Goal: Transaction & Acquisition: Book appointment/travel/reservation

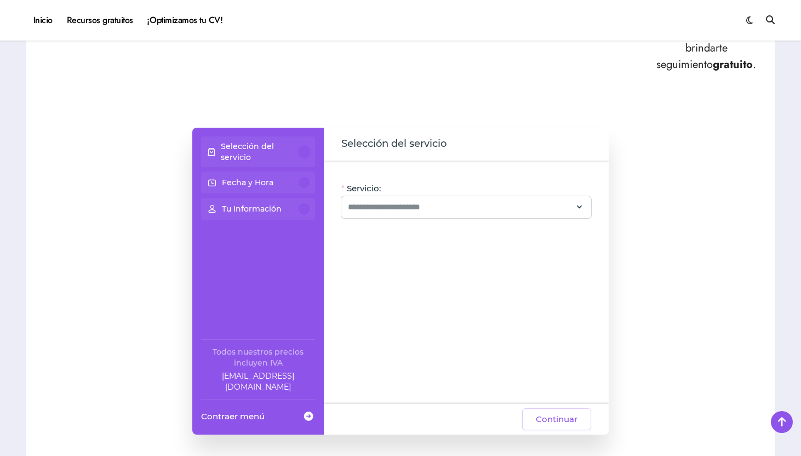
scroll to position [662, 0]
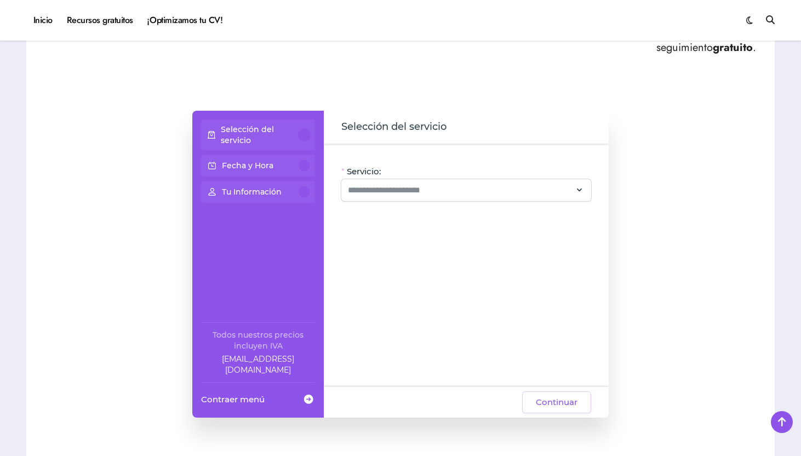
click at [299, 128] on div at bounding box center [304, 134] width 13 height 13
click at [406, 184] on input "Servicio:" at bounding box center [460, 190] width 224 height 13
click at [423, 119] on span "Selección del servicio" at bounding box center [393, 126] width 105 height 15
click at [416, 181] on div at bounding box center [466, 190] width 250 height 22
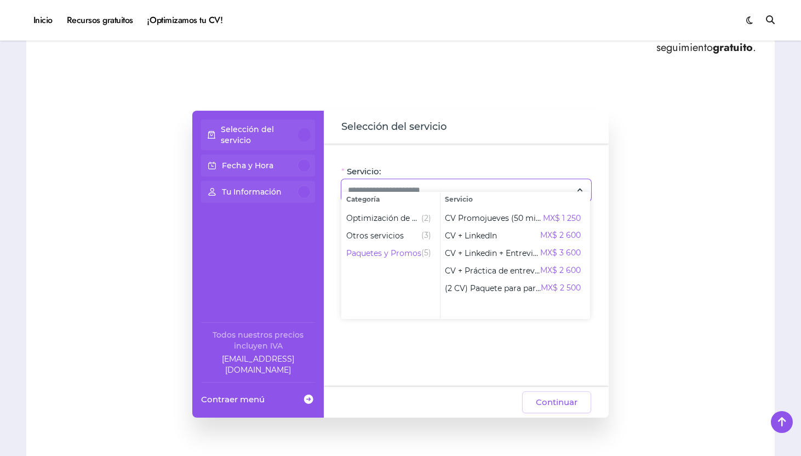
click at [639, 230] on div "Selección del servicio Fecha y Hora Tu Información Todos nuestros precios inclu…" at bounding box center [400, 264] width 727 height 307
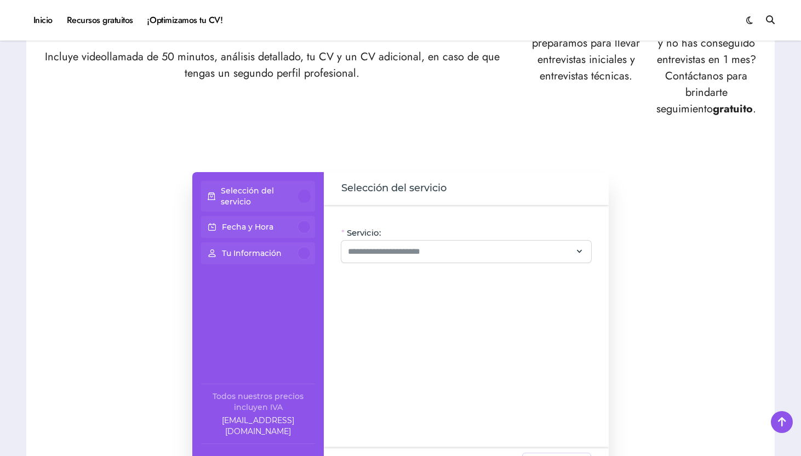
scroll to position [626, 0]
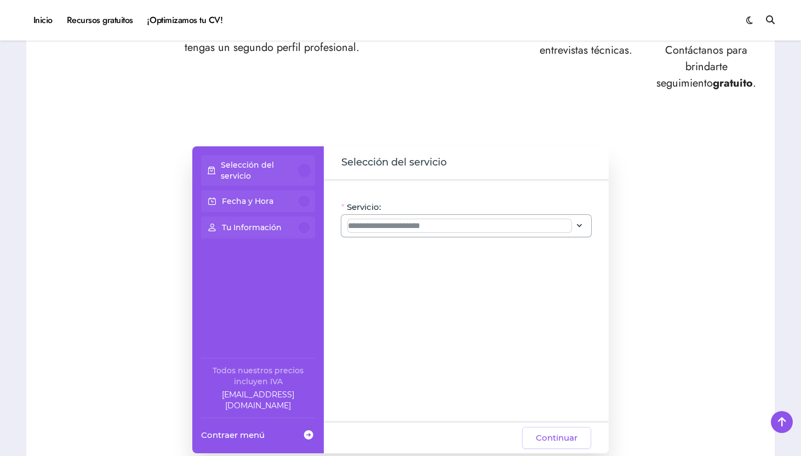
click at [448, 219] on input "Servicio:" at bounding box center [460, 225] width 224 height 13
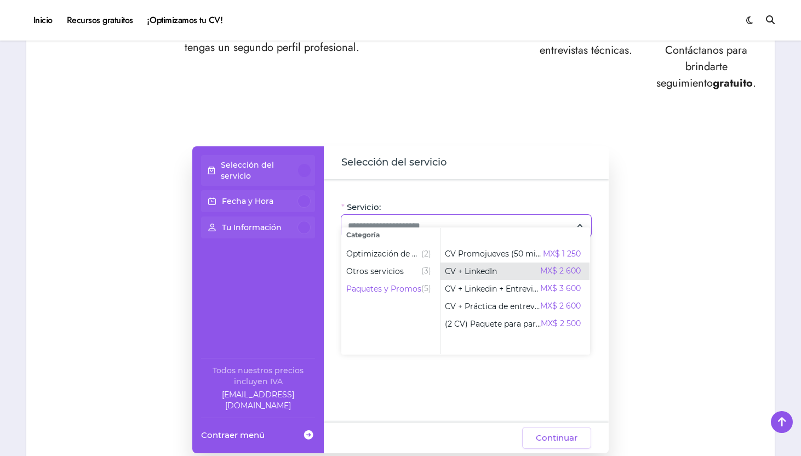
click at [516, 273] on div "CV + LinkedIn MX$ 2 600" at bounding box center [513, 271] width 136 height 13
type input "**********"
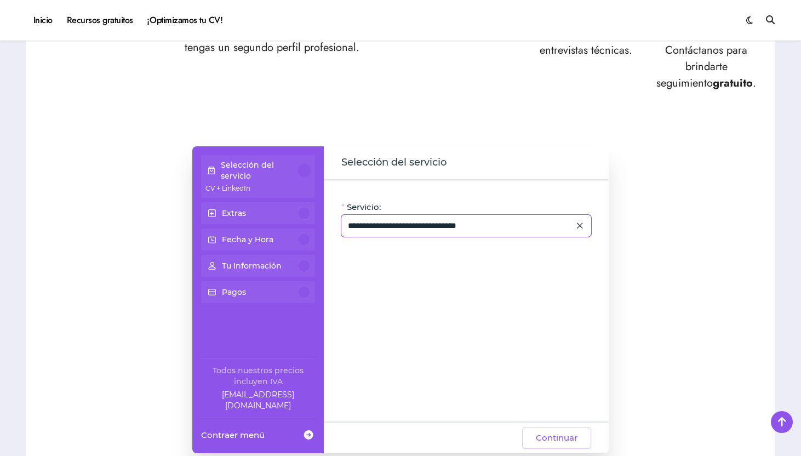
click at [580, 218] on icon at bounding box center [580, 225] width 10 height 15
click at [539, 219] on input "Servicio:" at bounding box center [460, 225] width 224 height 13
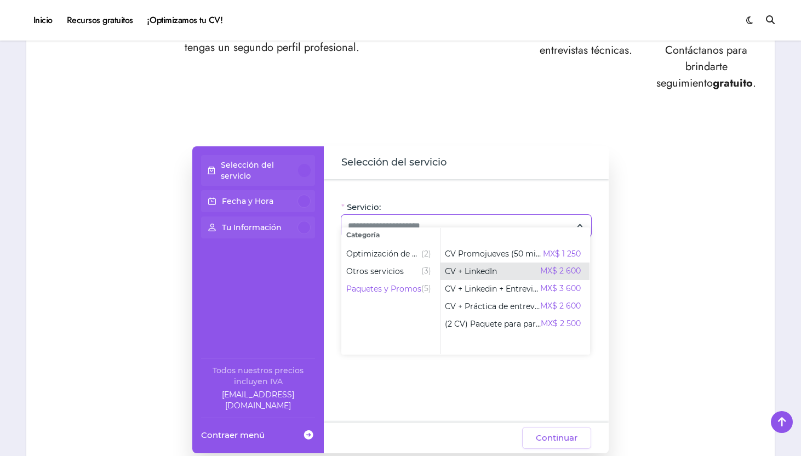
click at [513, 277] on div "CV + LinkedIn MX$ 2 600" at bounding box center [513, 271] width 136 height 13
type input "**********"
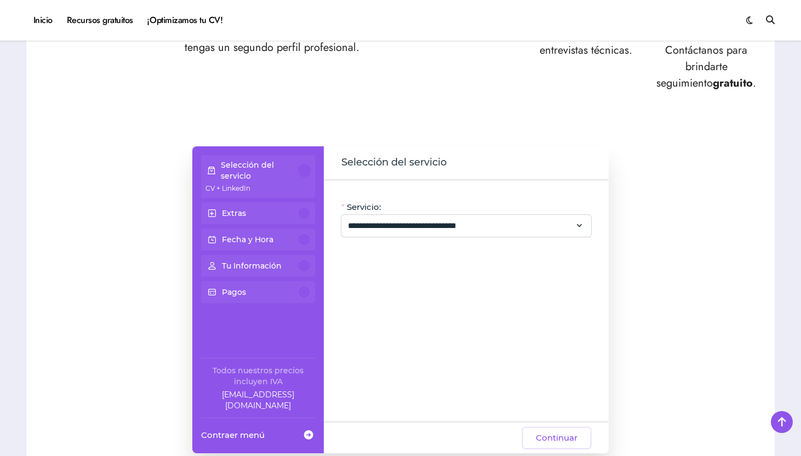
click at [683, 265] on div "**********" at bounding box center [400, 299] width 727 height 307
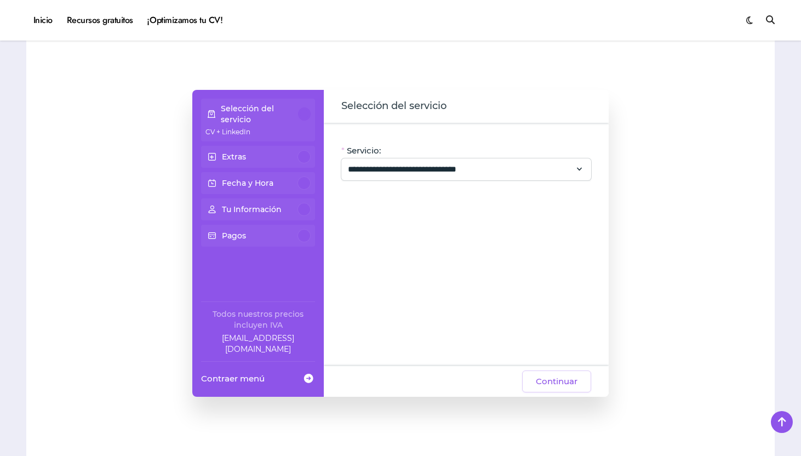
scroll to position [665, 0]
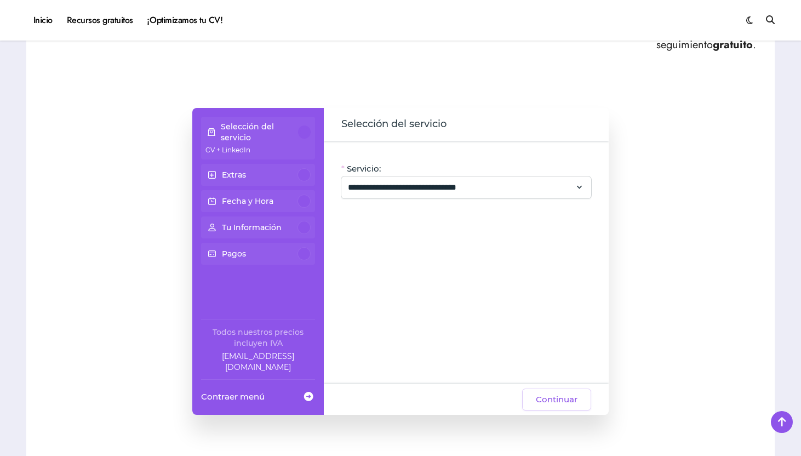
click at [306, 168] on div at bounding box center [304, 174] width 13 height 13
click at [306, 195] on div at bounding box center [304, 201] width 13 height 13
click at [550, 393] on span "Continuar" at bounding box center [557, 399] width 42 height 13
click at [566, 393] on span "Continuar" at bounding box center [557, 399] width 42 height 13
click at [305, 168] on div at bounding box center [304, 174] width 13 height 13
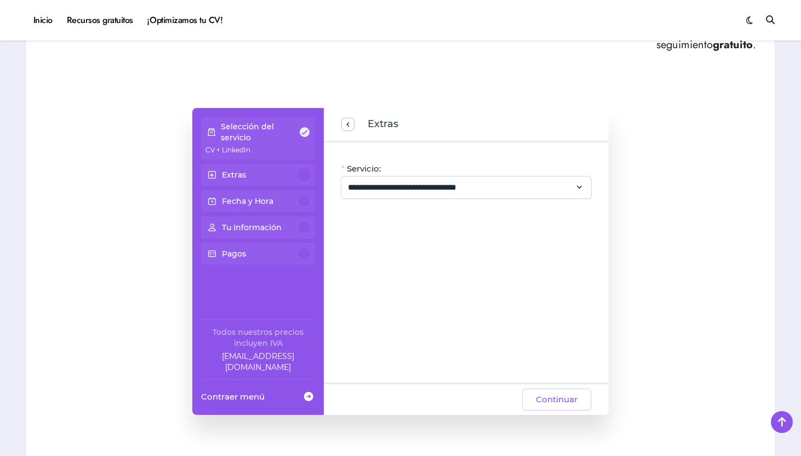
click at [261, 143] on p "CV + LinkedIn" at bounding box center [257, 149] width 105 height 12
click at [259, 168] on div "Extras" at bounding box center [257, 174] width 105 height 13
click at [451, 181] on input "**********" at bounding box center [460, 187] width 224 height 13
click at [344, 117] on span "previous step" at bounding box center [348, 124] width 9 height 15
click at [583, 180] on icon at bounding box center [580, 187] width 10 height 15
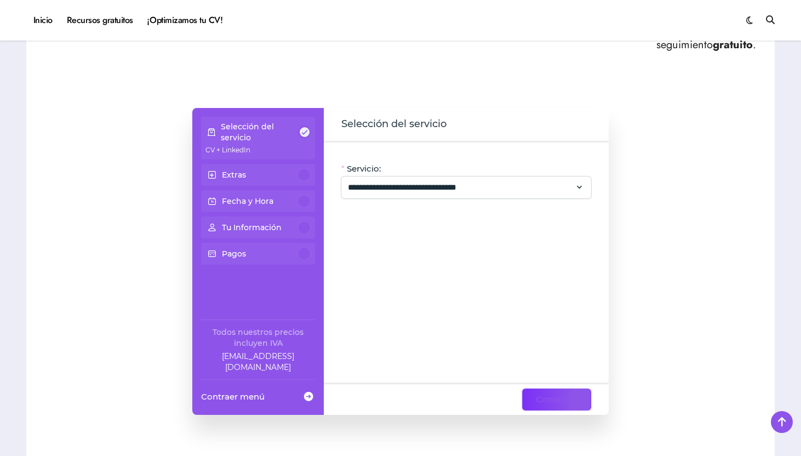
click at [573, 393] on span "Continuar" at bounding box center [557, 399] width 42 height 13
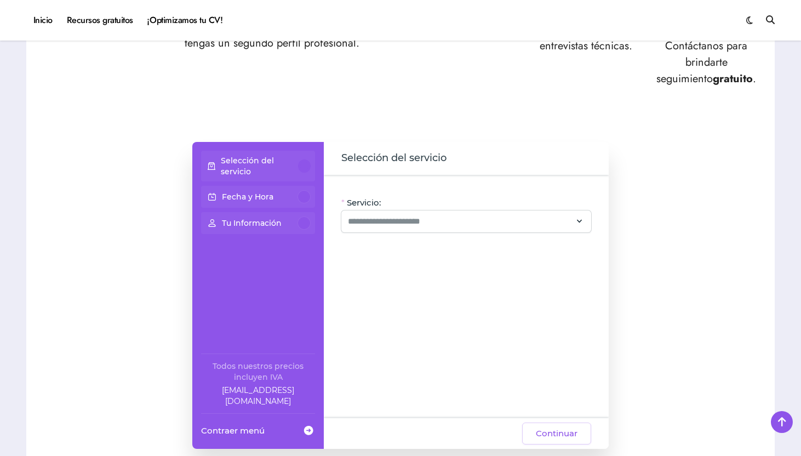
scroll to position [686, 0]
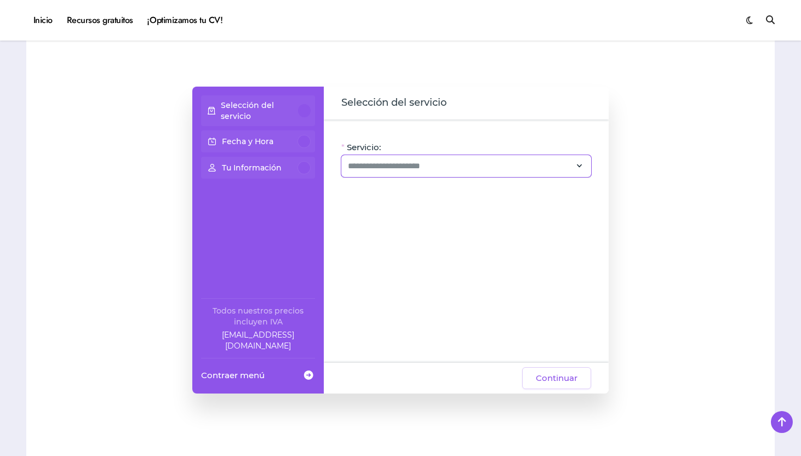
click at [416, 157] on div at bounding box center [466, 166] width 250 height 22
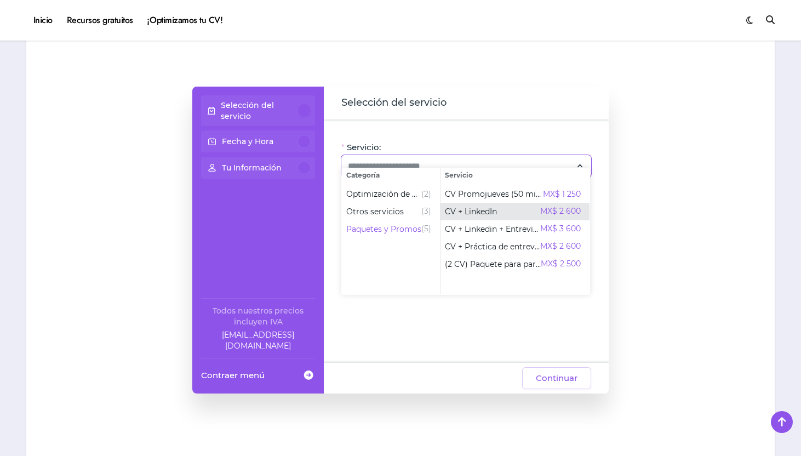
click at [473, 214] on span "CV + LinkedIn" at bounding box center [471, 211] width 52 height 11
type input "**********"
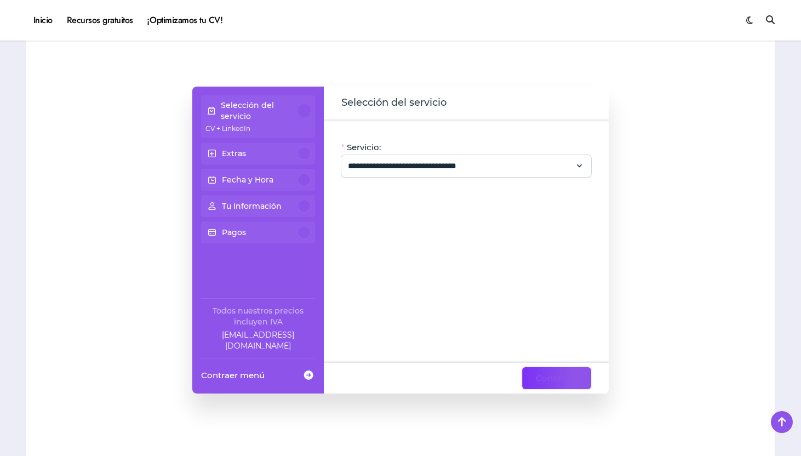
click at [561, 371] on span "Continuar" at bounding box center [557, 377] width 42 height 13
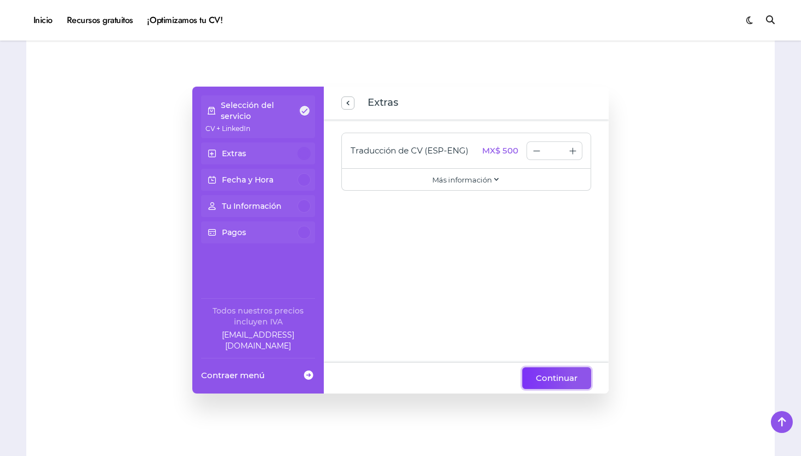
click at [546, 371] on span "Continuar" at bounding box center [557, 377] width 42 height 13
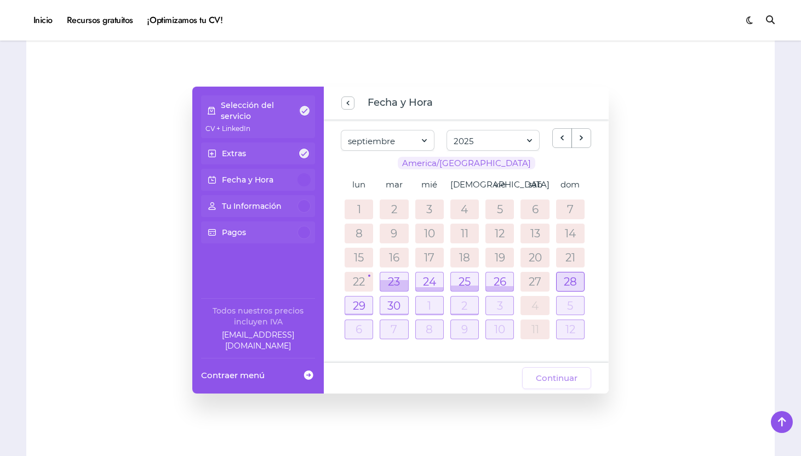
click at [574, 272] on div at bounding box center [570, 281] width 27 height 19
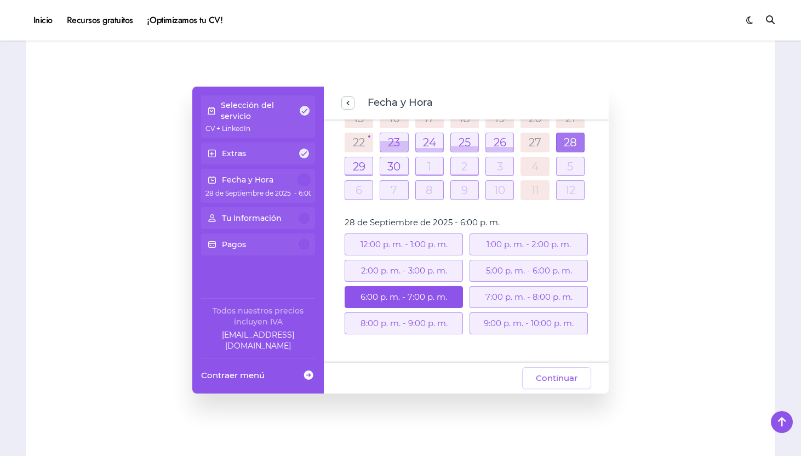
scroll to position [130, 0]
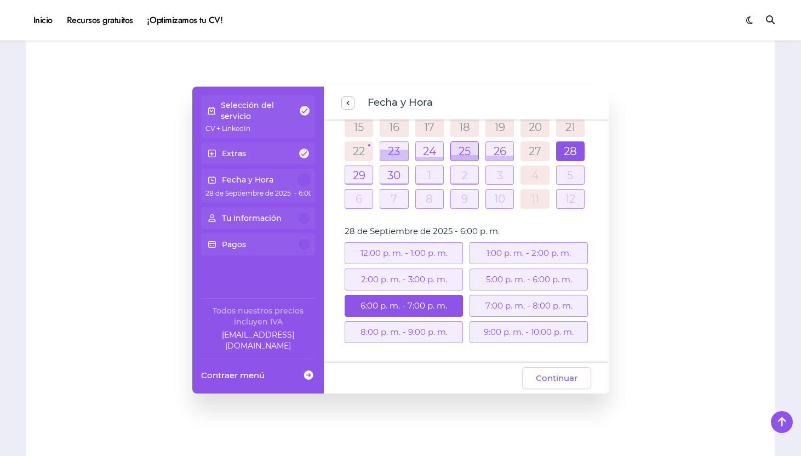
click at [458, 142] on div at bounding box center [464, 151] width 27 height 19
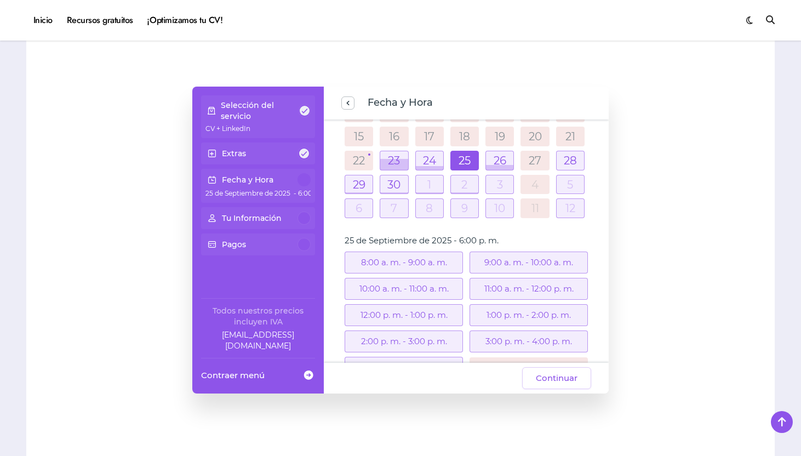
scroll to position [120, 0]
click at [434, 152] on div at bounding box center [429, 161] width 27 height 19
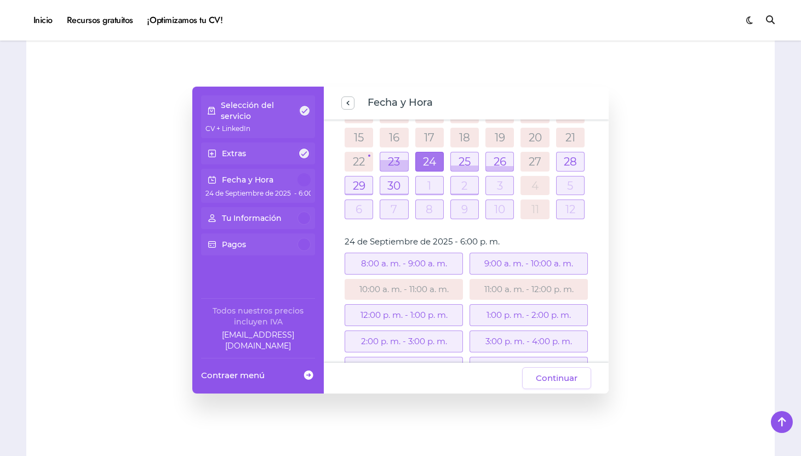
scroll to position [201, 0]
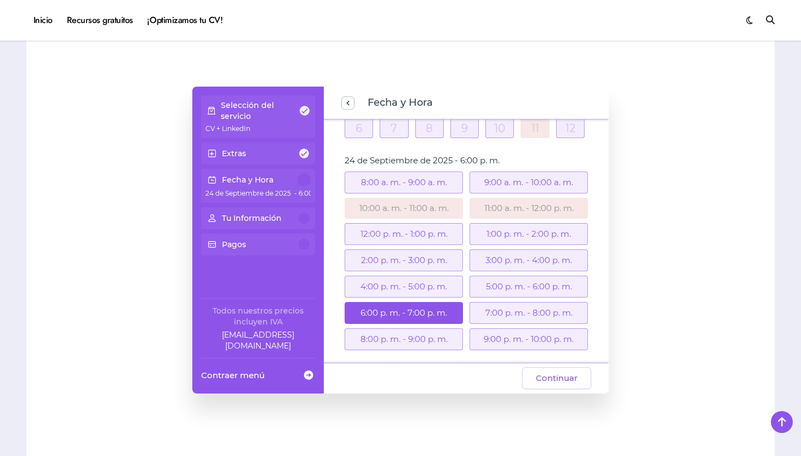
click at [493, 302] on div "7:00 p. m. - 8:00 p. m." at bounding box center [529, 313] width 118 height 22
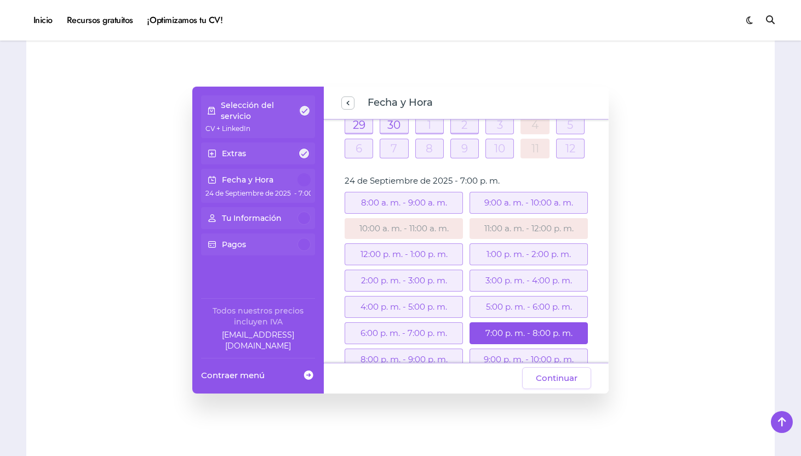
scroll to position [189, 0]
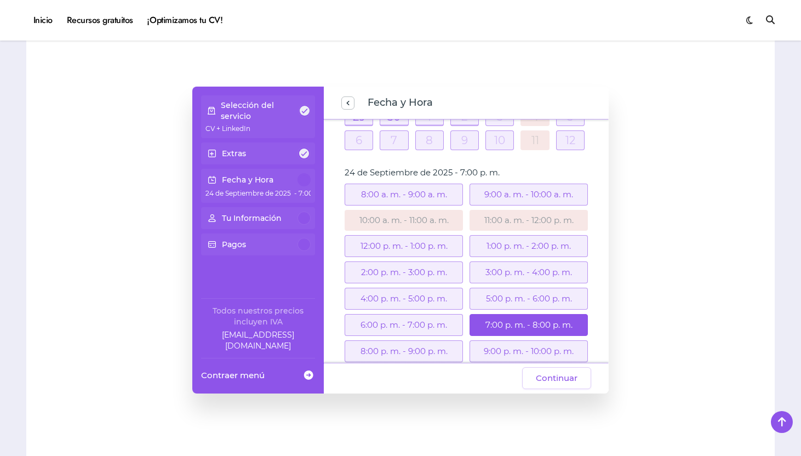
click at [436, 288] on div "4:00 p. m. - 5:00 p. m." at bounding box center [404, 299] width 118 height 22
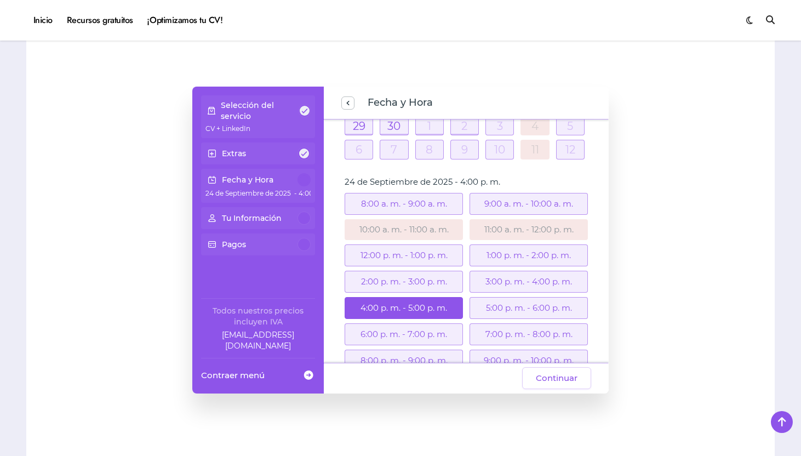
scroll to position [181, 0]
click at [545, 371] on span "Continuar" at bounding box center [557, 377] width 42 height 13
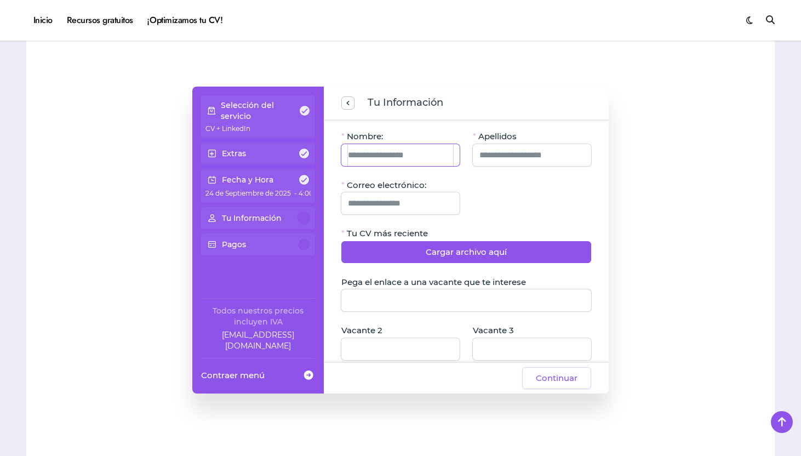
click at [418, 144] on input "Nombre:" at bounding box center [400, 155] width 105 height 22
type input "******"
type input "**********"
click at [367, 192] on input "Correo electrónico:" at bounding box center [400, 203] width 105 height 22
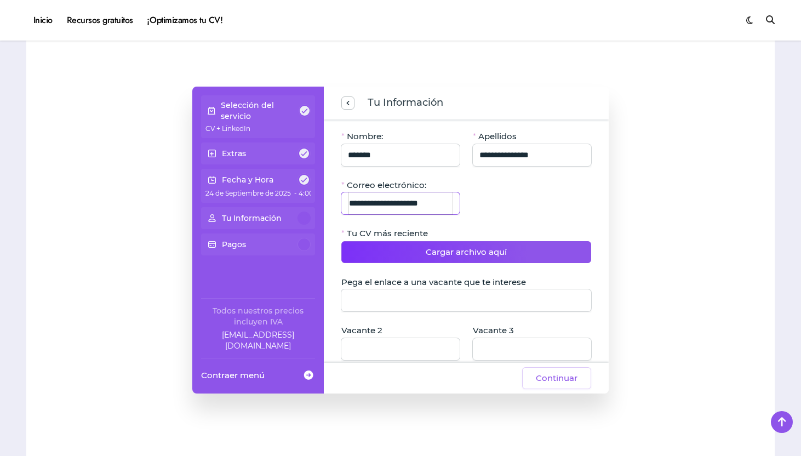
type input "**********"
click at [434, 245] on span "Cargar archivo aquí" at bounding box center [466, 251] width 81 height 13
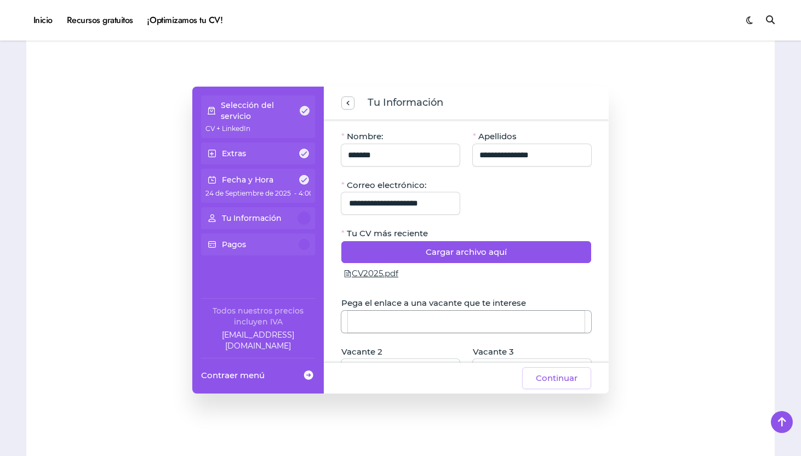
click at [461, 311] on input "Pega el enlace a una vacante que te interese" at bounding box center [466, 322] width 237 height 22
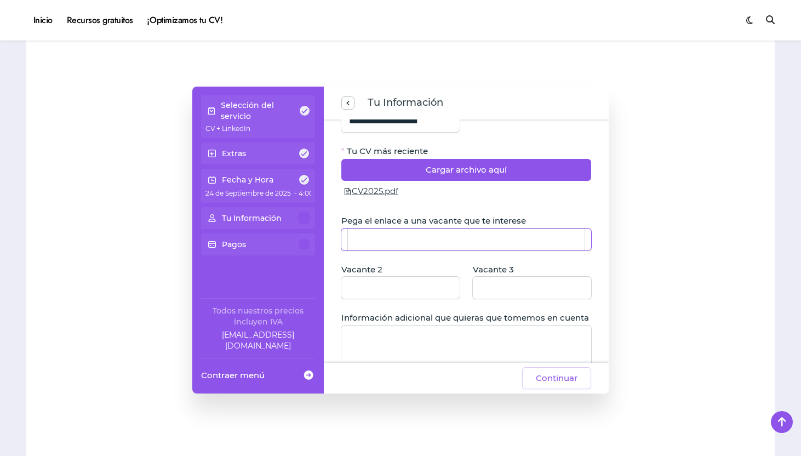
scroll to position [100, 0]
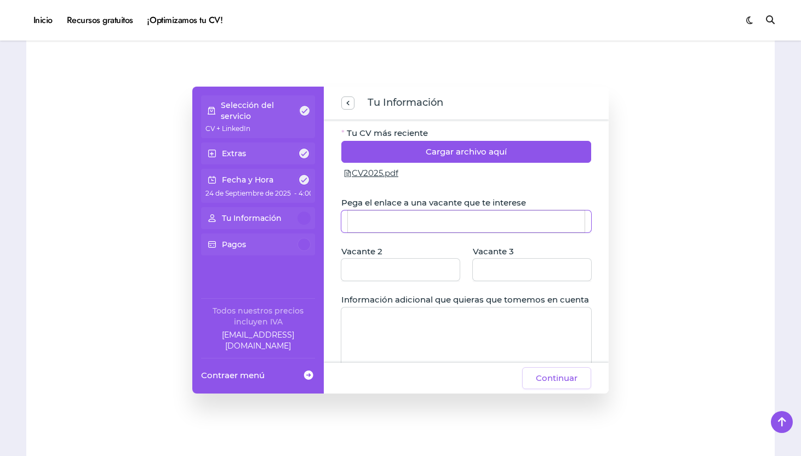
paste input "**********"
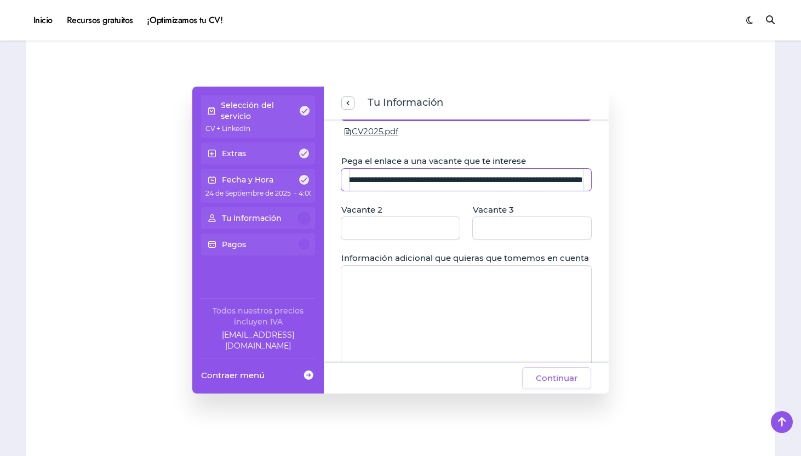
scroll to position [143, 0]
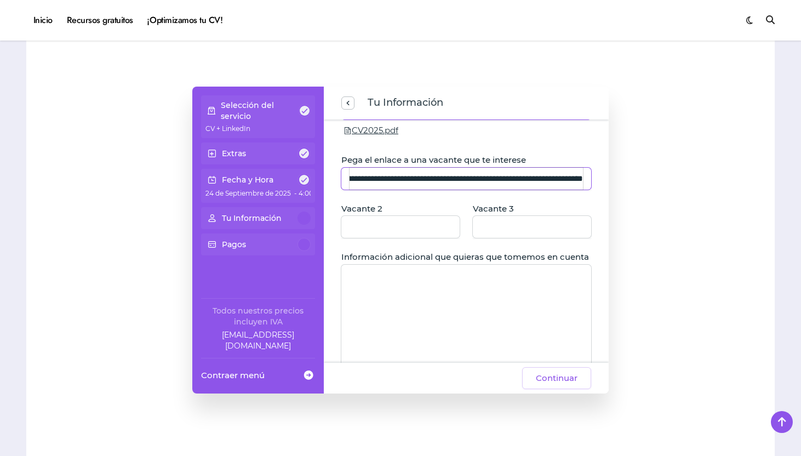
type input "**********"
click at [452, 283] on textarea "Información adicional que quieras que tomemos en cuenta" at bounding box center [466, 333] width 250 height 137
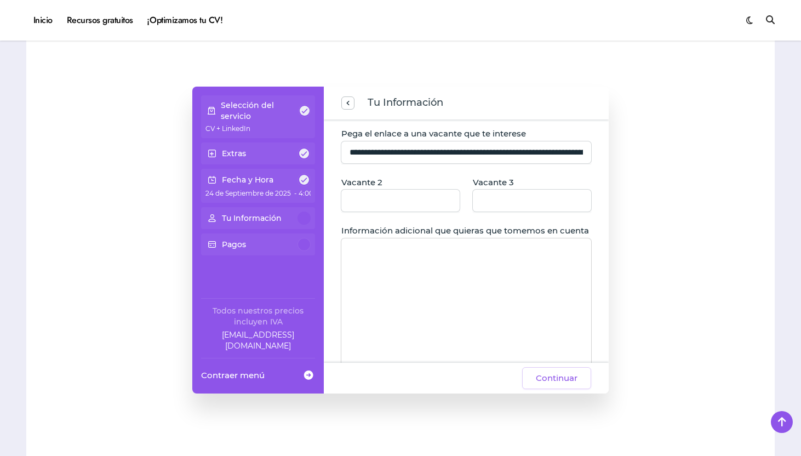
scroll to position [170, 0]
type textarea "*"
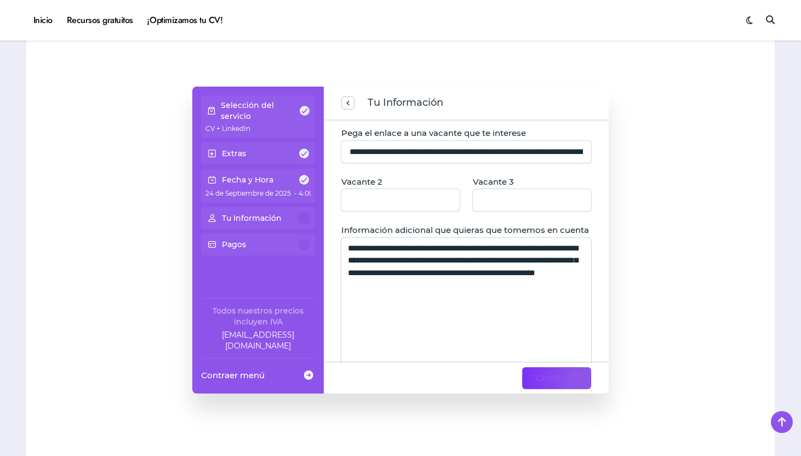
type textarea "**********"
click at [563, 371] on button "Continuar" at bounding box center [556, 378] width 69 height 22
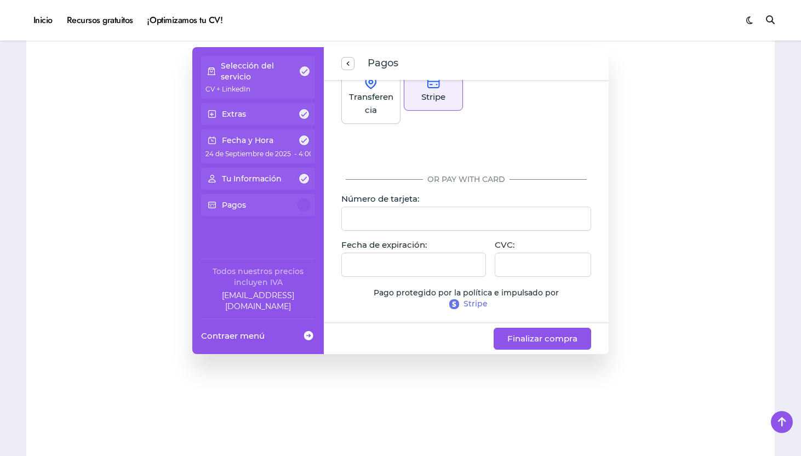
scroll to position [727, 0]
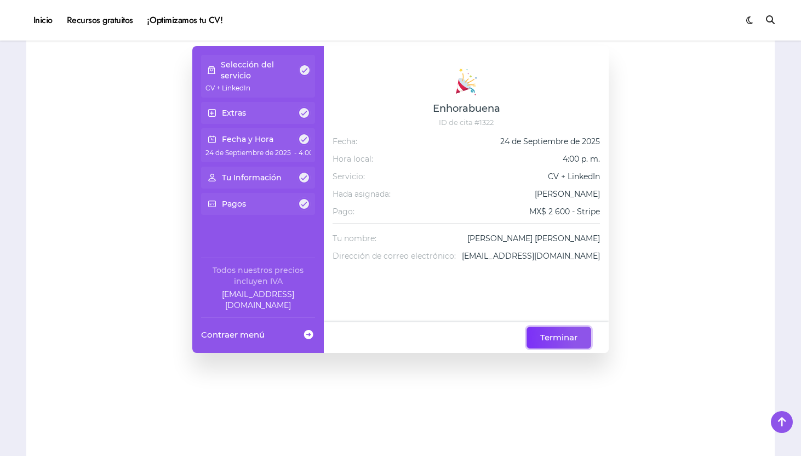
click at [560, 331] on span "Terminar" at bounding box center [558, 337] width 37 height 13
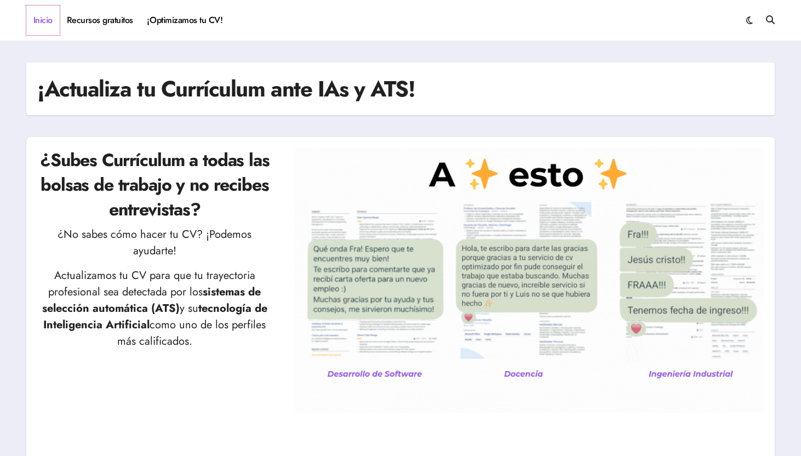
click at [42, 20] on link "Inicio" at bounding box center [42, 20] width 33 height 30
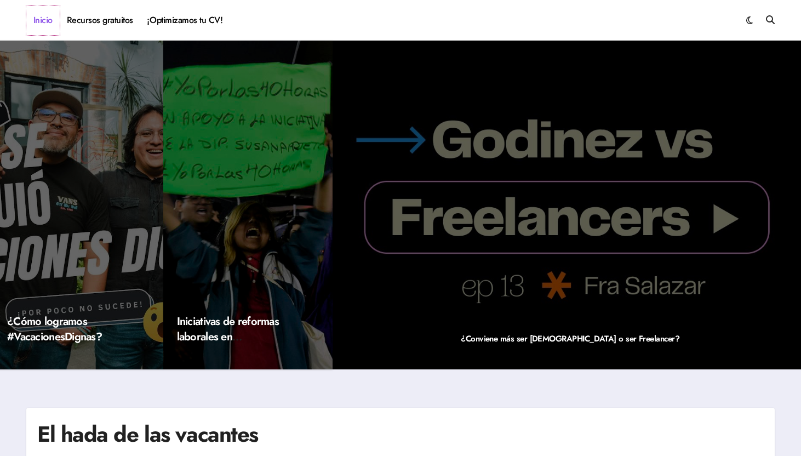
click at [39, 23] on link "Inicio" at bounding box center [42, 20] width 33 height 30
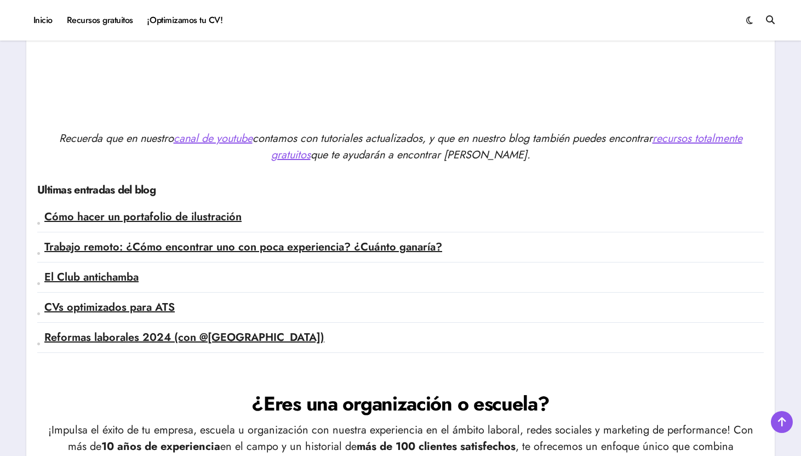
scroll to position [2643, 0]
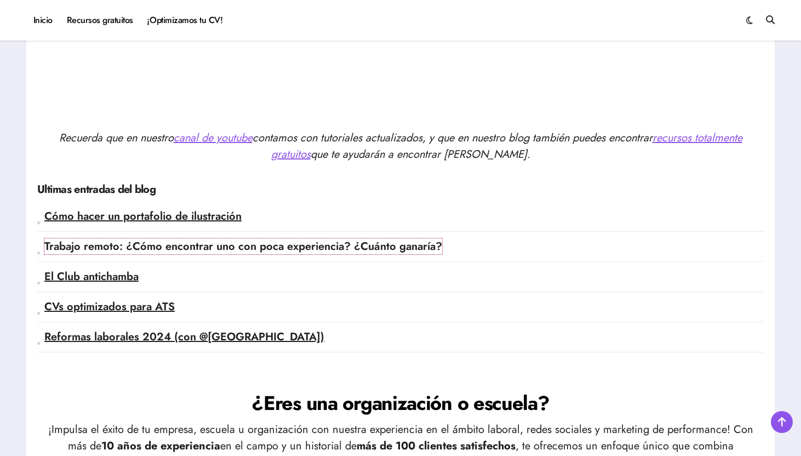
click at [341, 246] on link "Trabajo remoto: ¿Cómo encontrar uno con poca experiencia? ¿Cuánto ganaría?" at bounding box center [243, 246] width 398 height 16
